Goal: Task Accomplishment & Management: Complete application form

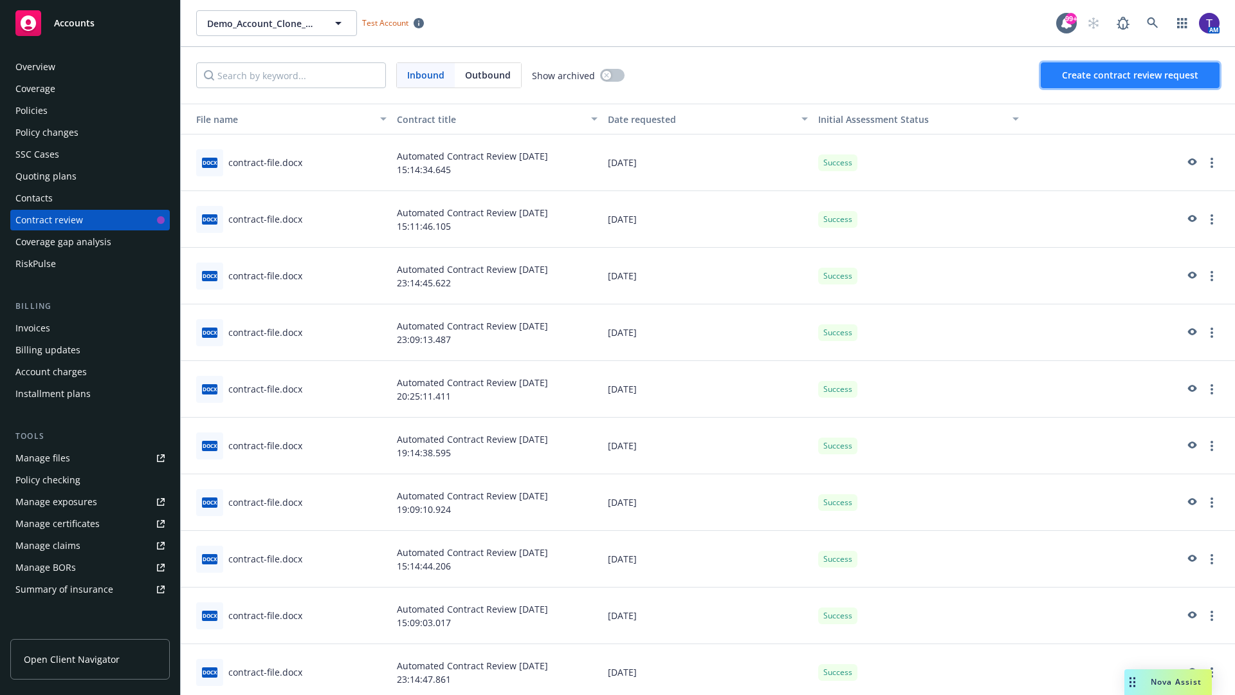
click at [1131, 75] on span "Create contract review request" at bounding box center [1130, 75] width 136 height 12
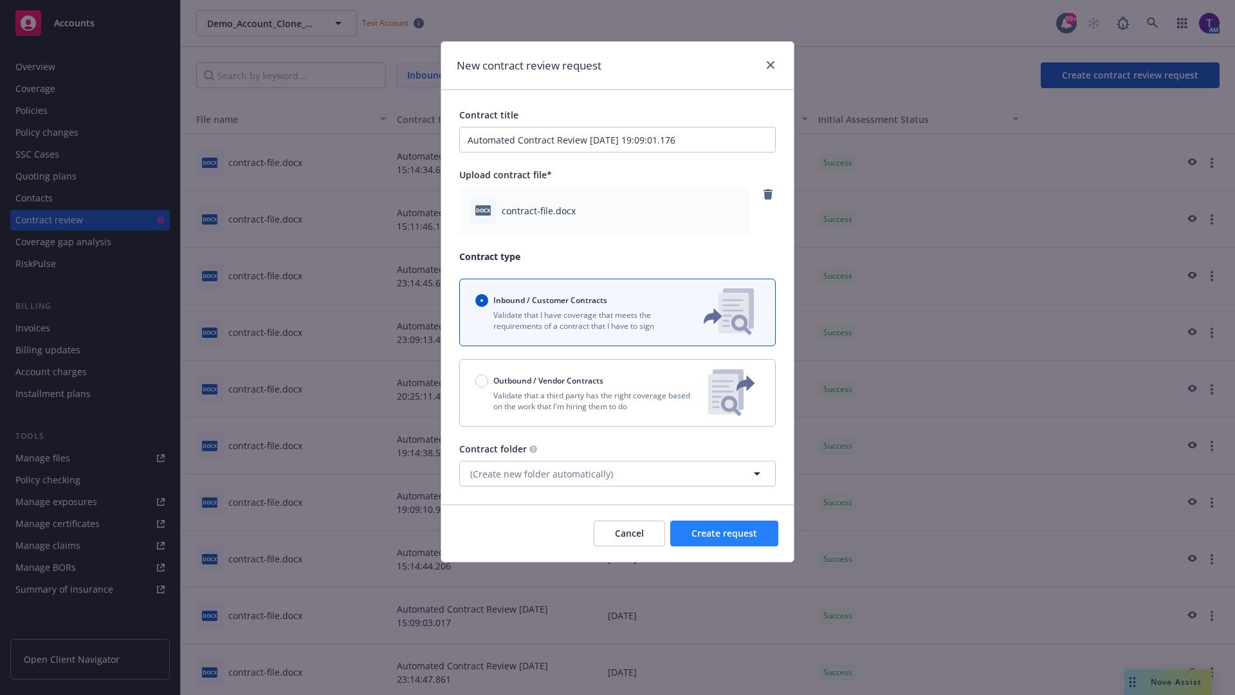
type input "Automated Contract Review [DATE] 19:09:01.176"
click at [724, 533] on span "Create request" at bounding box center [725, 533] width 66 height 12
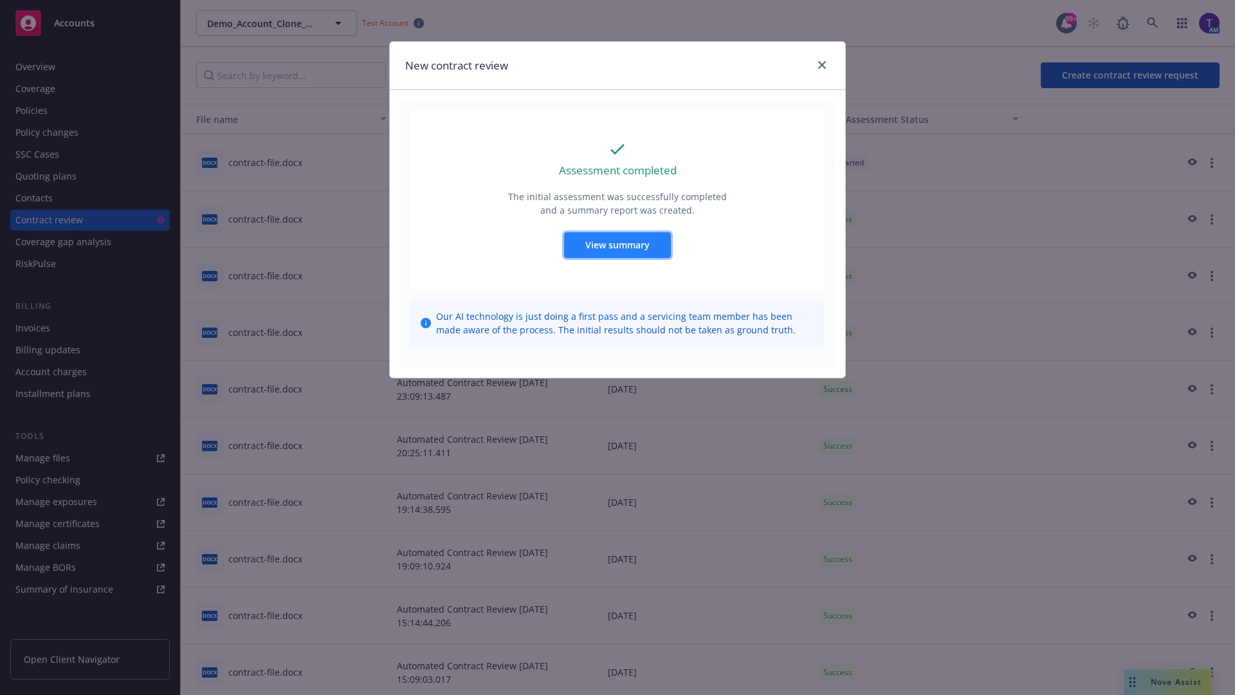
click at [617, 244] on span "View summary" at bounding box center [617, 245] width 64 height 12
